Goal: Task Accomplishment & Management: Manage account settings

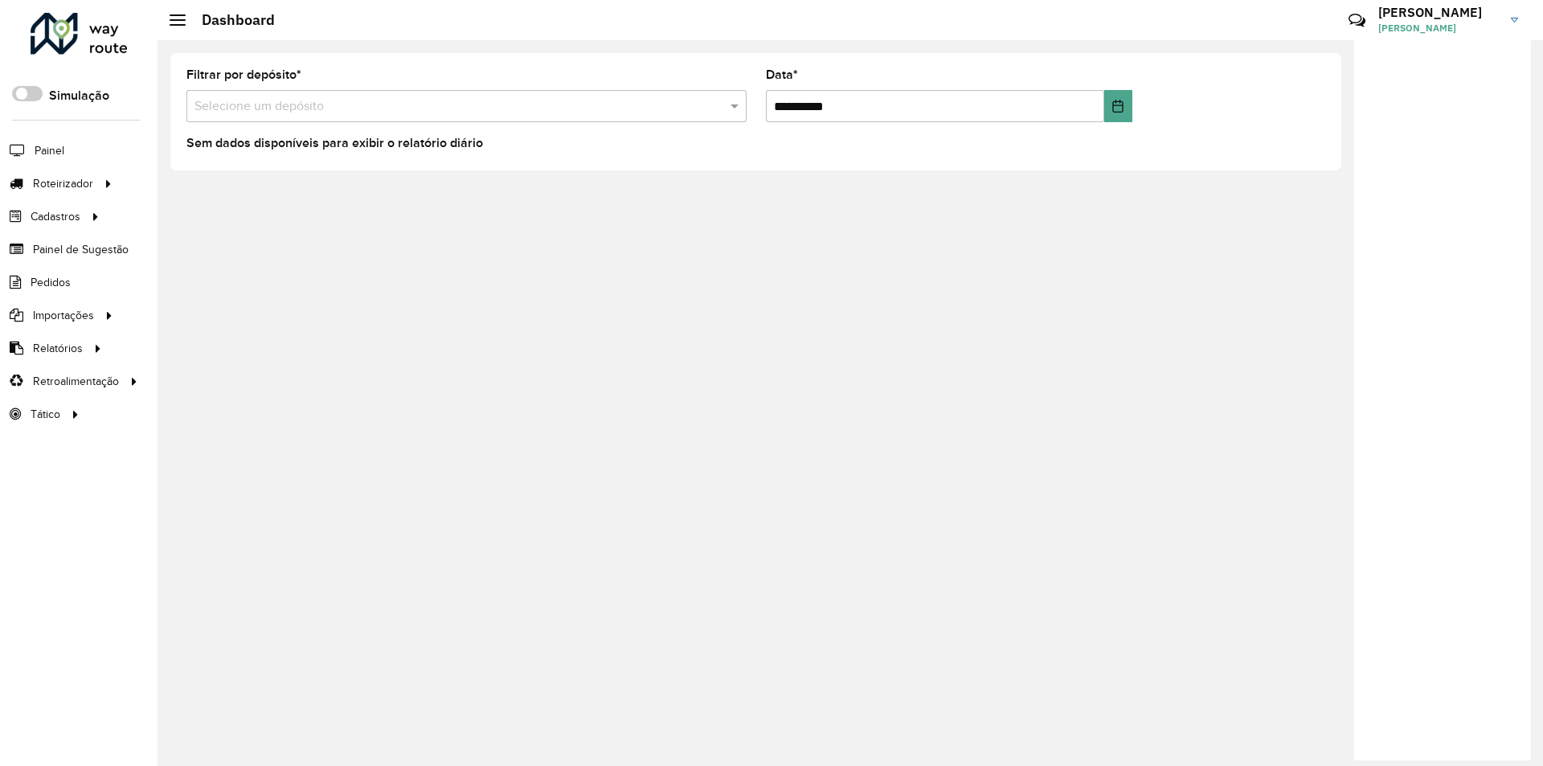
click at [1514, 12] on link "Claudio Claudio da Costa Oliveira" at bounding box center [1455, 20] width 152 height 42
click at [1443, 129] on link "Encerrar sessão" at bounding box center [1451, 128] width 141 height 49
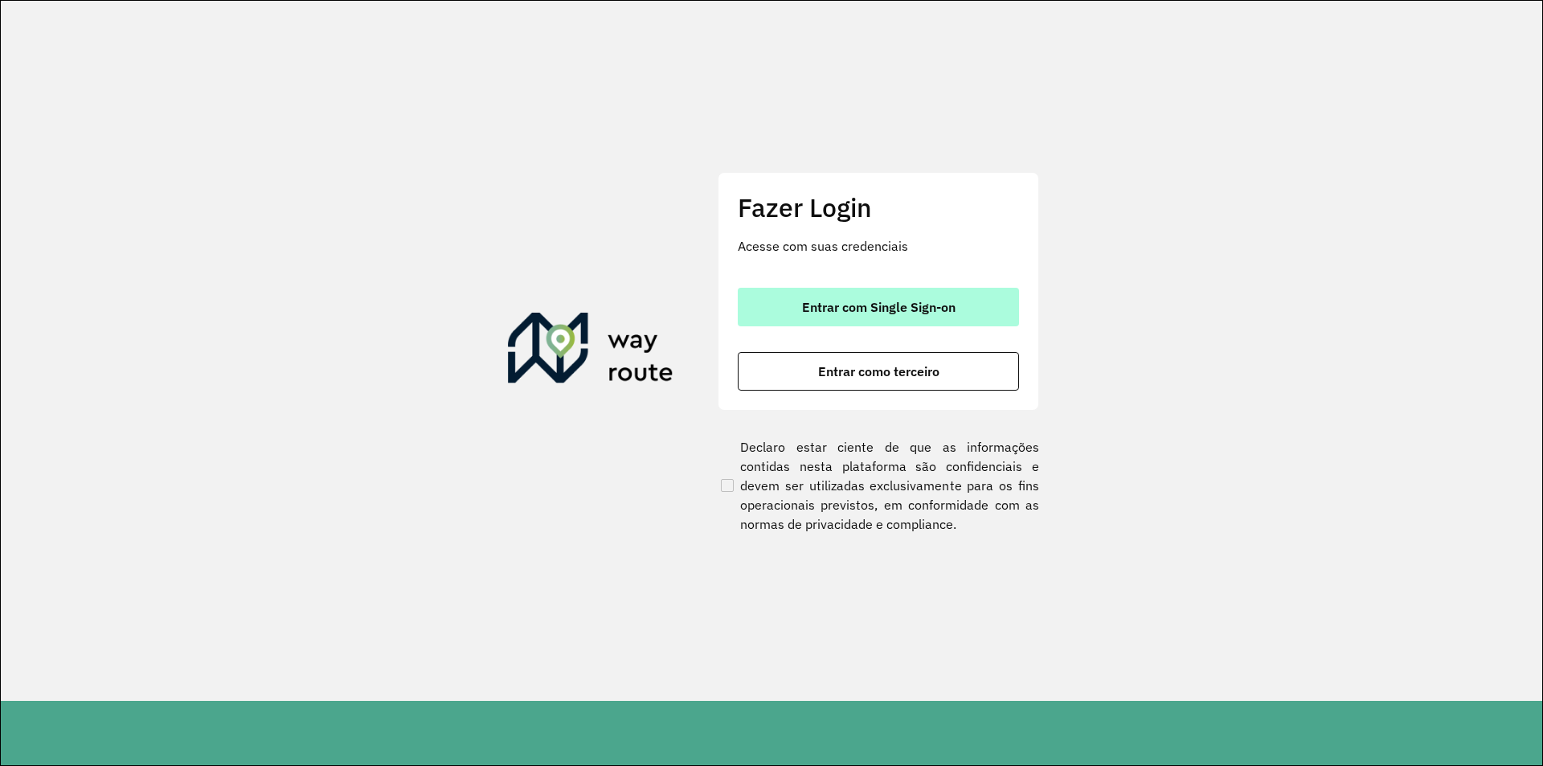
click at [916, 309] on span "Entrar com Single Sign-on" at bounding box center [879, 307] width 154 height 13
